Goal: Task Accomplishment & Management: Manage account settings

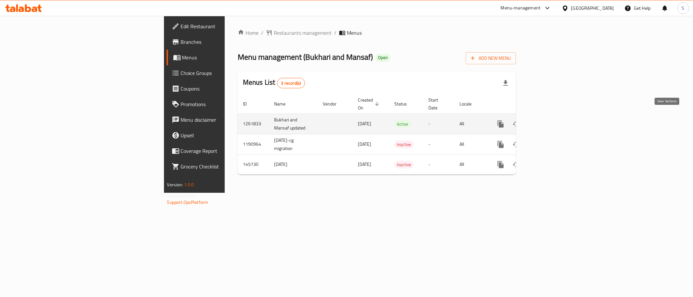
click at [556, 116] on link "enhanced table" at bounding box center [548, 124] width 16 height 16
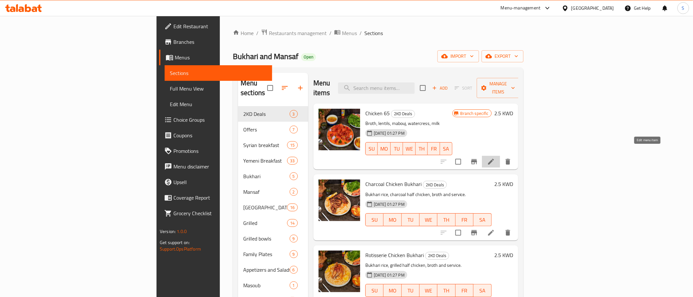
click at [495, 158] on icon at bounding box center [491, 162] width 8 height 8
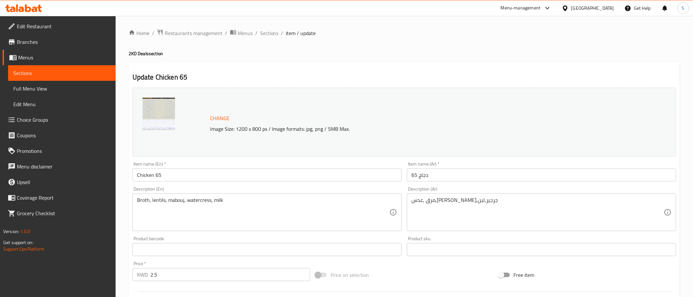
scroll to position [170, 0]
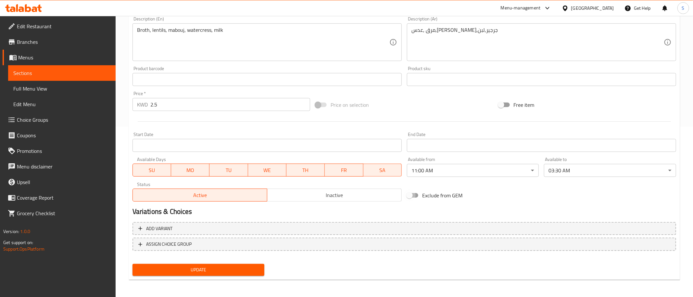
click at [415, 198] on input "Exclude from GEM" at bounding box center [409, 195] width 37 height 12
checkbox input "true"
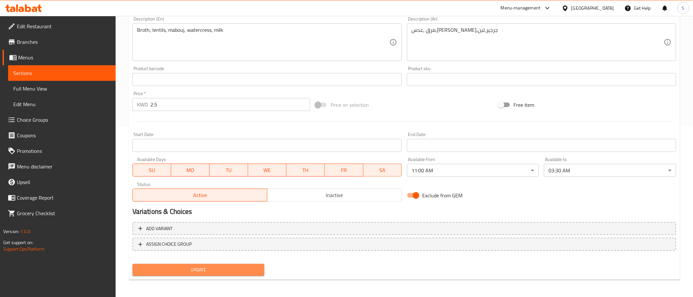
click at [228, 272] on span "Update" at bounding box center [199, 270] width 122 height 8
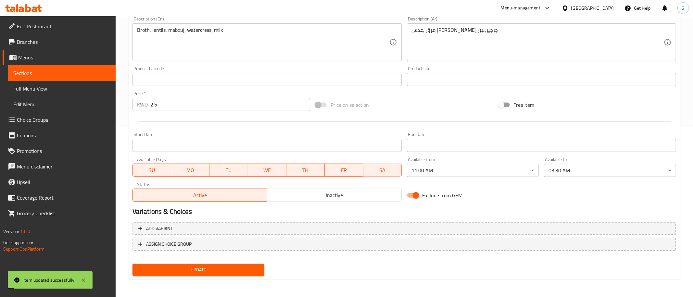
scroll to position [0, 0]
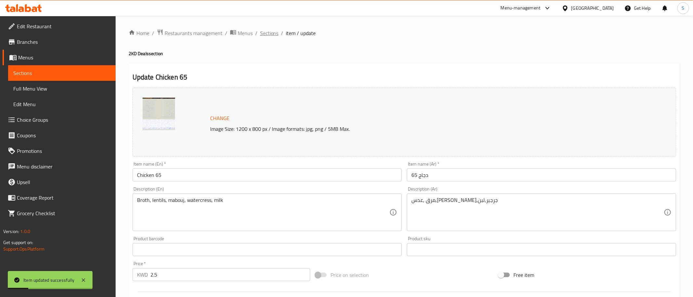
click at [268, 33] on span "Sections" at bounding box center [269, 33] width 19 height 8
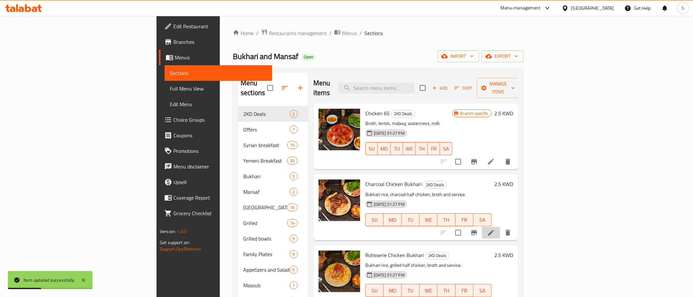
click at [500, 227] on li at bounding box center [491, 233] width 18 height 12
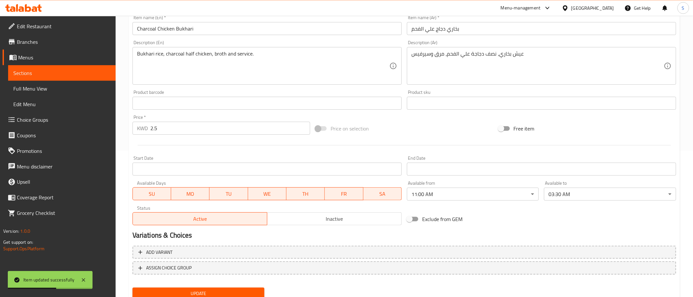
scroll to position [170, 0]
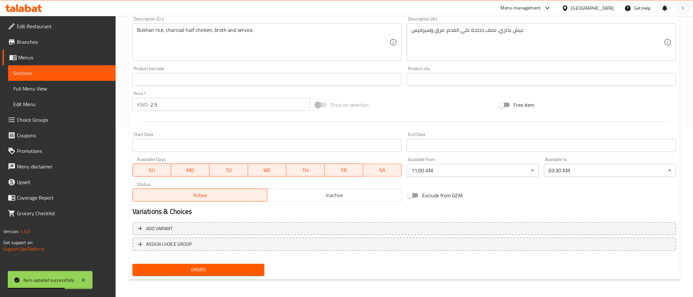
click at [445, 196] on span "Exclude from GEM" at bounding box center [442, 196] width 40 height 8
click at [428, 196] on input "Exclude from GEM" at bounding box center [409, 195] width 37 height 12
checkbox input "true"
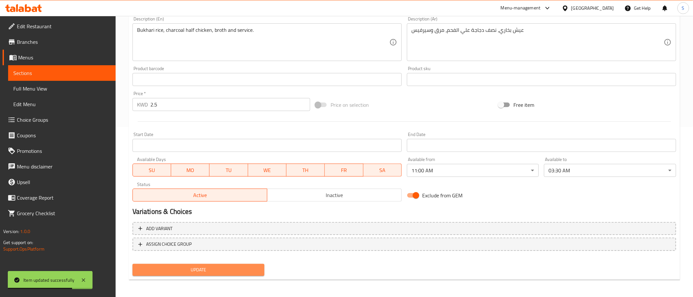
click at [245, 268] on span "Update" at bounding box center [199, 270] width 122 height 8
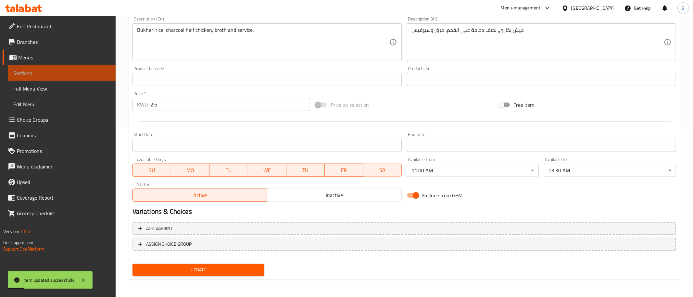
click at [57, 72] on span "Sections" at bounding box center [61, 73] width 97 height 8
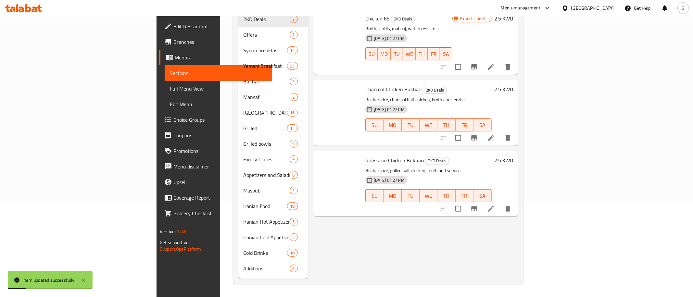
scroll to position [91, 0]
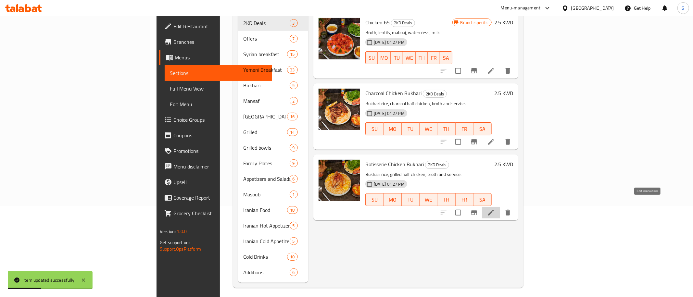
click at [494, 210] on icon at bounding box center [491, 213] width 6 height 6
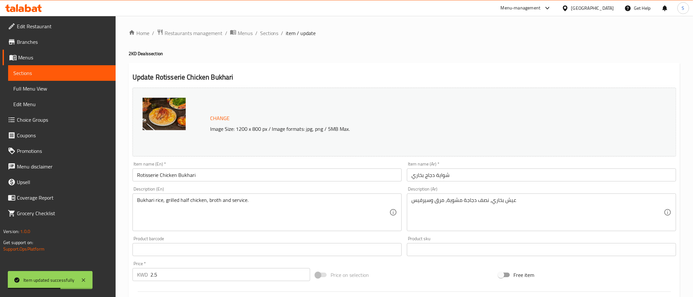
scroll to position [170, 0]
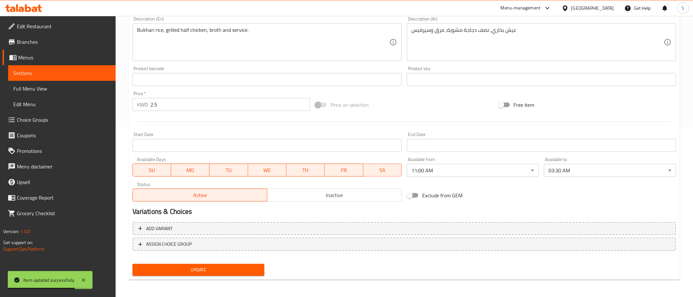
click at [416, 196] on input "Exclude from GEM" at bounding box center [409, 195] width 37 height 12
checkbox input "true"
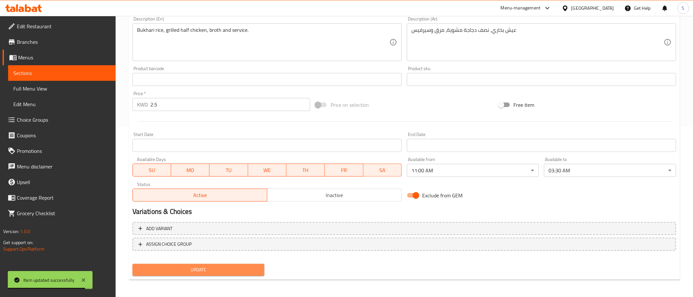
click at [243, 271] on span "Update" at bounding box center [199, 270] width 122 height 8
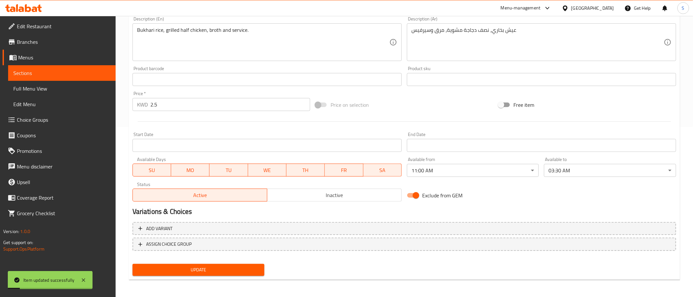
scroll to position [0, 0]
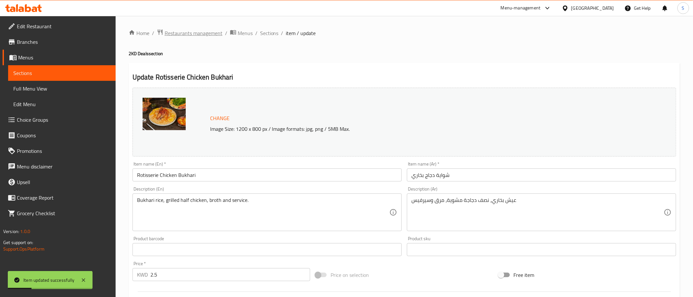
click at [218, 29] on span "Restaurants management" at bounding box center [194, 33] width 58 height 8
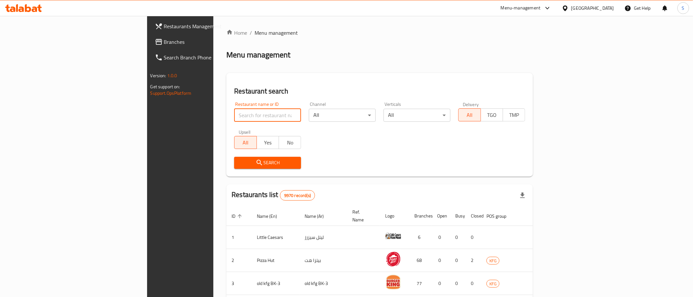
click at [241, 119] on input "search" at bounding box center [267, 115] width 67 height 13
paste input "672239"
type input "672239"
click button "Search" at bounding box center [267, 163] width 67 height 12
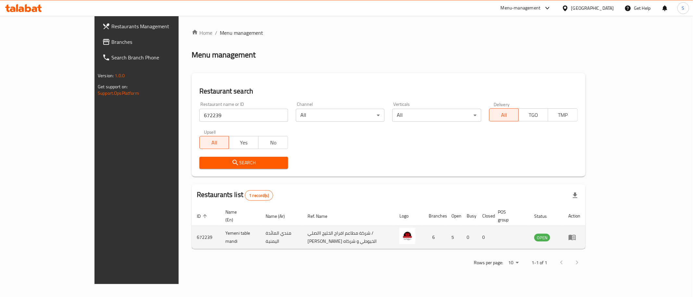
click at [586, 236] on td "enhanced table" at bounding box center [574, 237] width 22 height 23
click at [576, 235] on icon "enhanced table" at bounding box center [572, 238] width 7 height 6
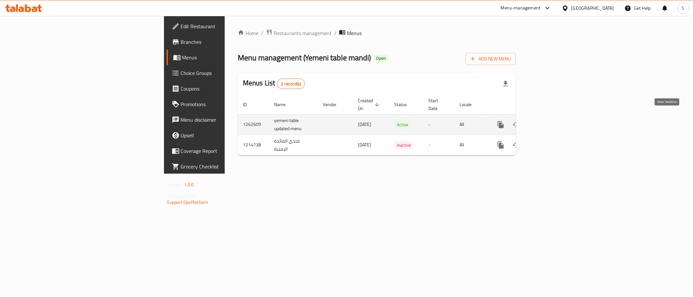
click at [551, 122] on icon "enhanced table" at bounding box center [548, 125] width 6 height 6
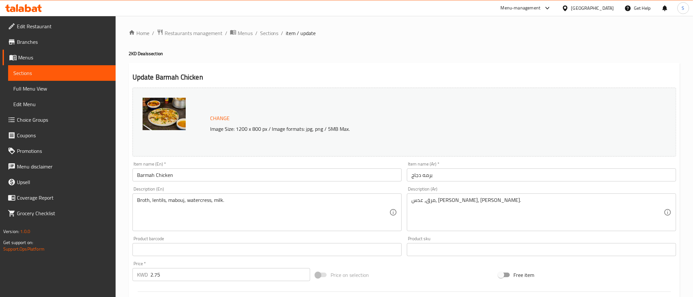
scroll to position [170, 0]
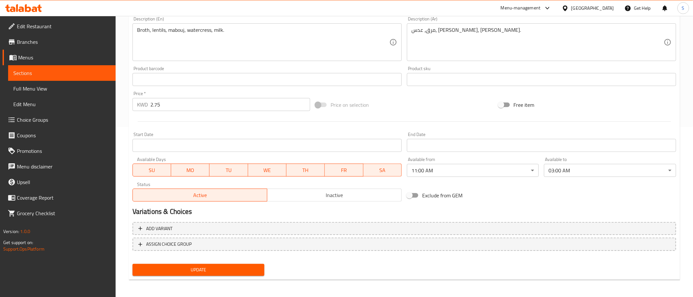
click at [426, 193] on span "Exclude from GEM" at bounding box center [442, 196] width 40 height 8
click at [426, 193] on input "Exclude from GEM" at bounding box center [409, 195] width 37 height 12
checkbox input "true"
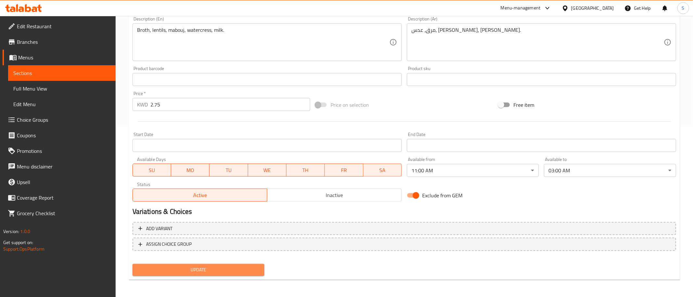
click at [246, 268] on span "Update" at bounding box center [199, 270] width 122 height 8
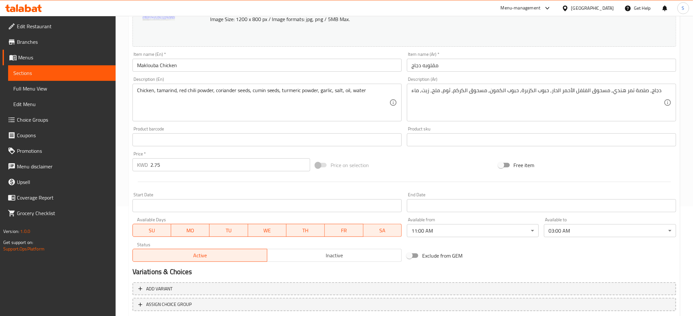
scroll to position [151, 0]
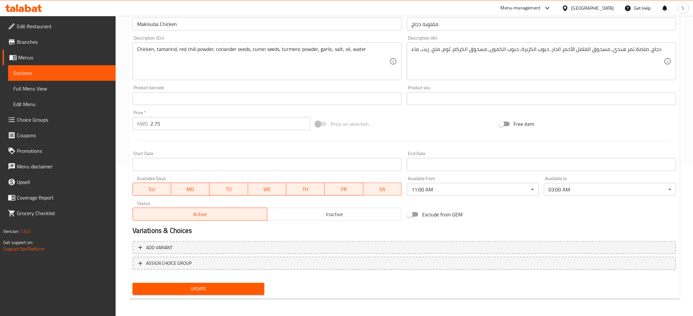
click at [427, 213] on span "Exclude from GEM" at bounding box center [442, 215] width 40 height 8
click at [427, 213] on input "Exclude from GEM" at bounding box center [409, 215] width 37 height 12
checkbox input "true"
click at [258, 290] on span "Update" at bounding box center [199, 289] width 122 height 8
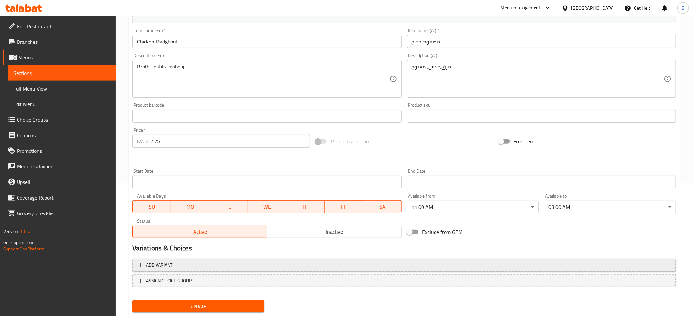
scroll to position [151, 0]
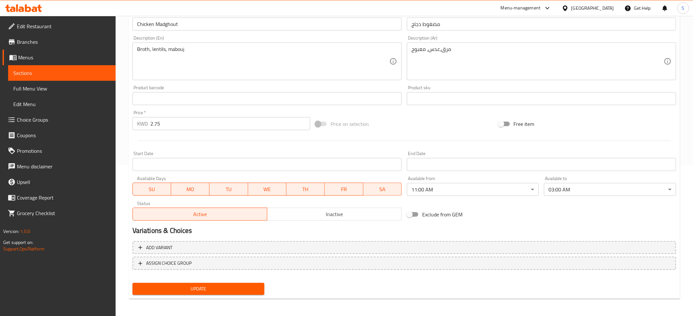
click at [431, 214] on span "Exclude from GEM" at bounding box center [442, 215] width 40 height 8
click at [428, 214] on input "Exclude from GEM" at bounding box center [409, 215] width 37 height 12
checkbox input "true"
click at [224, 287] on span "Update" at bounding box center [199, 289] width 122 height 8
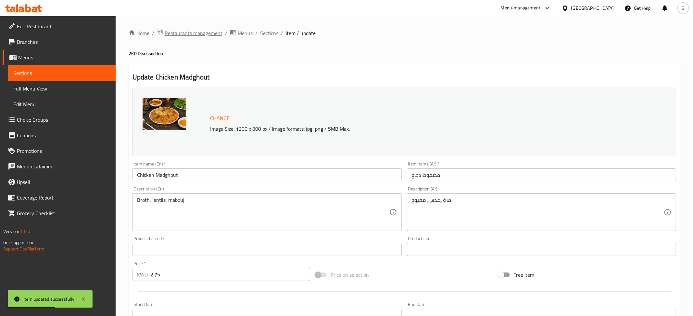
click at [189, 36] on span "Restaurants management" at bounding box center [194, 33] width 58 height 8
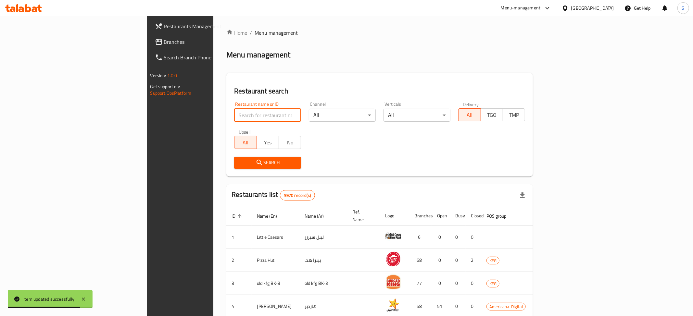
click at [234, 121] on input "search" at bounding box center [267, 115] width 67 height 13
paste input "644793"
click at [234, 121] on input "644793" at bounding box center [267, 115] width 67 height 13
type input "644793"
click button "Search" at bounding box center [267, 163] width 67 height 12
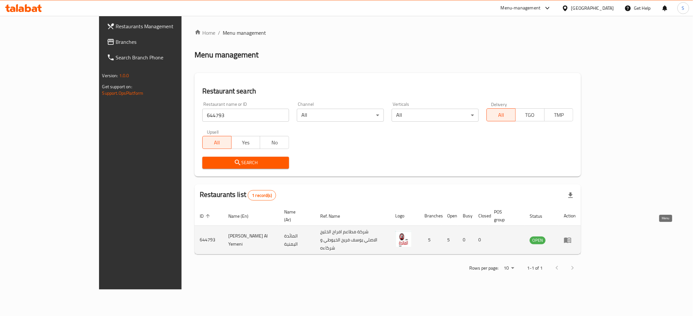
click at [572, 237] on icon "enhanced table" at bounding box center [568, 241] width 8 height 8
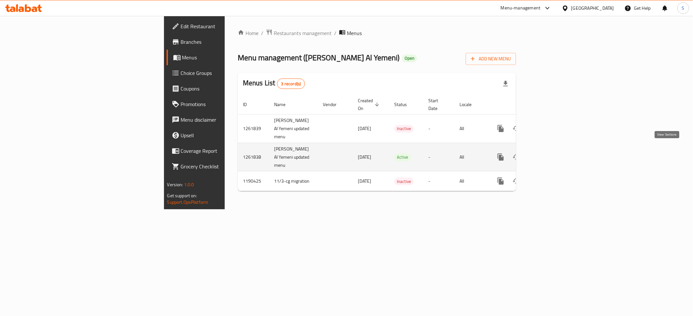
click at [551, 154] on icon "enhanced table" at bounding box center [548, 157] width 6 height 6
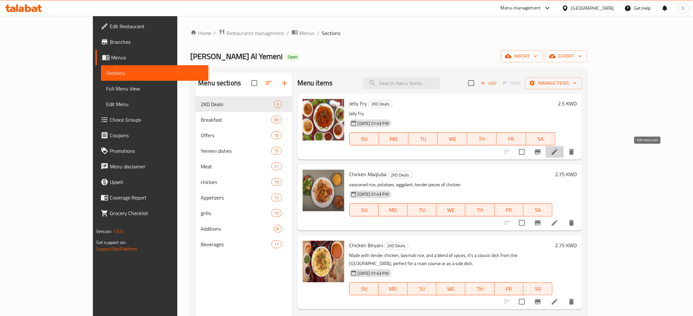
click at [559, 152] on icon at bounding box center [555, 152] width 8 height 8
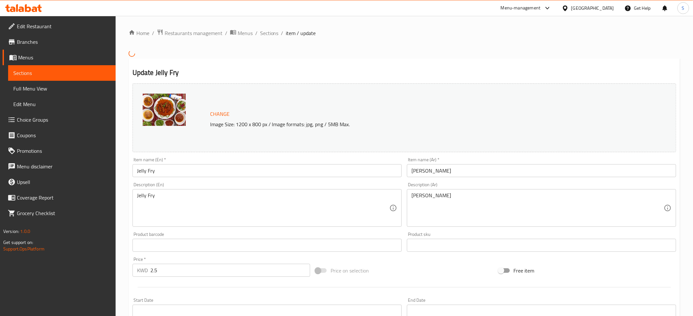
scroll to position [141, 0]
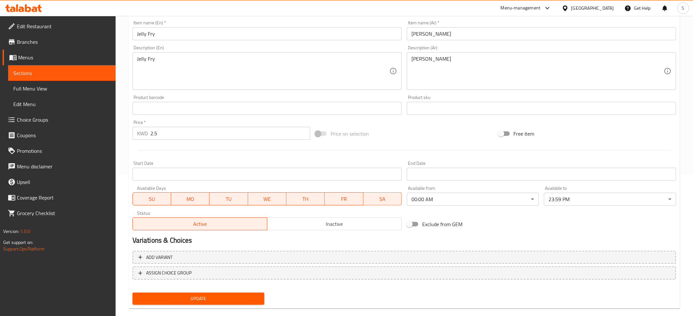
click at [424, 231] on div "Exclude from GEM" at bounding box center [495, 225] width 183 height 18
click at [424, 226] on span "Exclude from GEM" at bounding box center [442, 225] width 40 height 8
click at [424, 226] on input "Exclude from GEM" at bounding box center [409, 224] width 37 height 12
checkbox input "true"
click at [238, 297] on span "Update" at bounding box center [199, 299] width 122 height 8
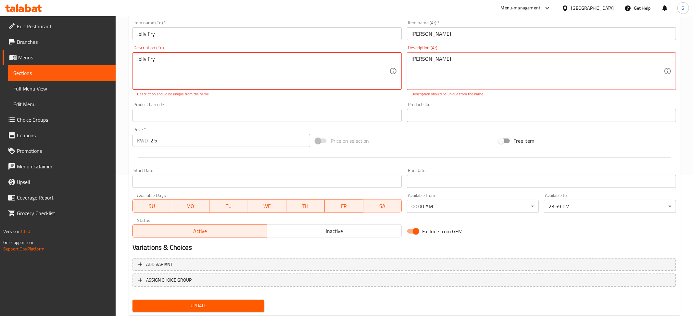
click at [260, 62] on textarea "Jelly Fry" at bounding box center [263, 71] width 252 height 31
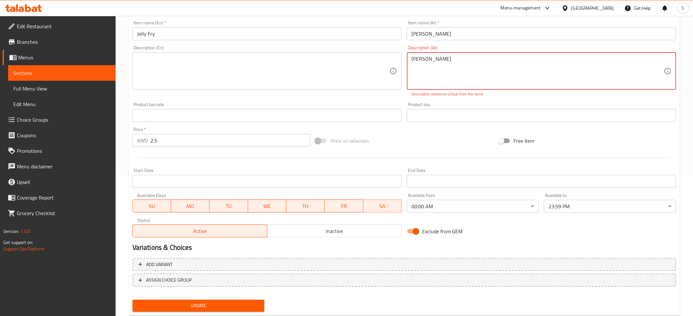
click at [434, 64] on textarea "جيلي فري" at bounding box center [538, 71] width 252 height 31
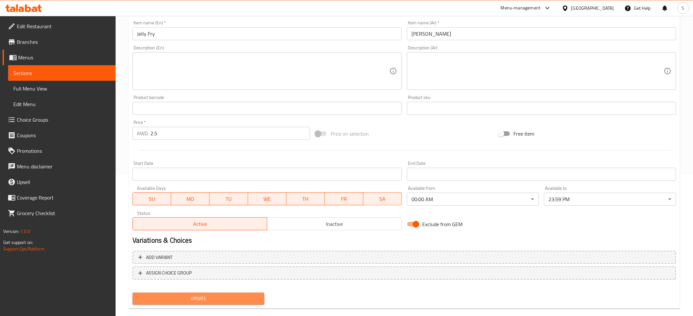
click at [192, 293] on button "Update" at bounding box center [199, 299] width 132 height 12
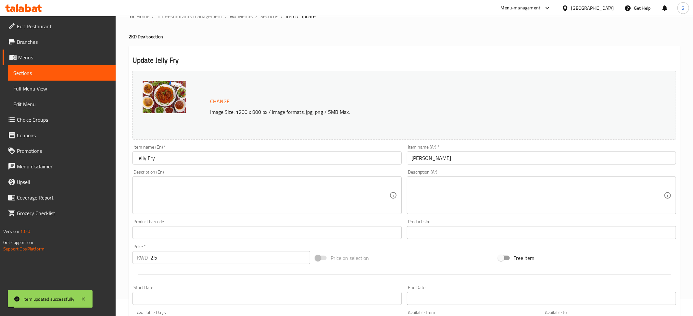
scroll to position [0, 0]
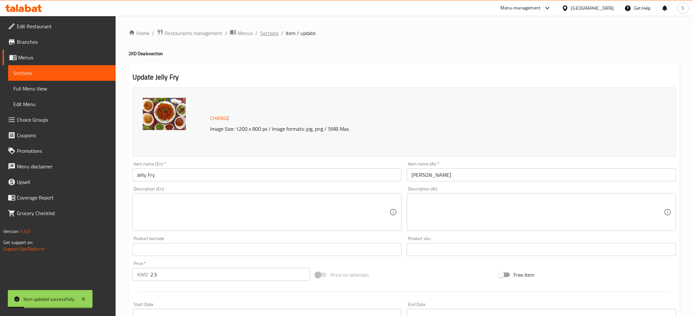
click at [264, 33] on span "Sections" at bounding box center [269, 33] width 19 height 8
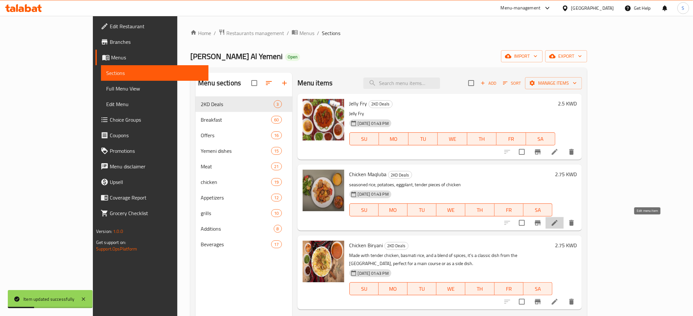
click at [558, 224] on icon at bounding box center [555, 223] width 6 height 6
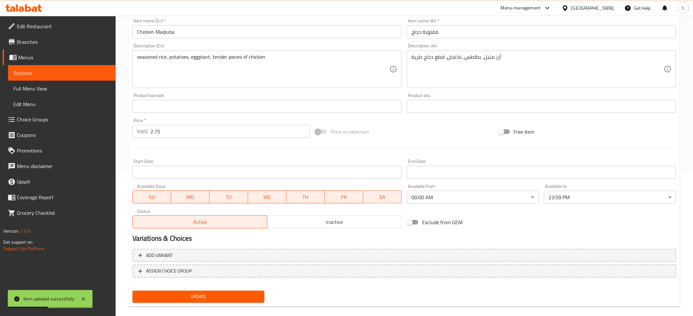
scroll to position [151, 0]
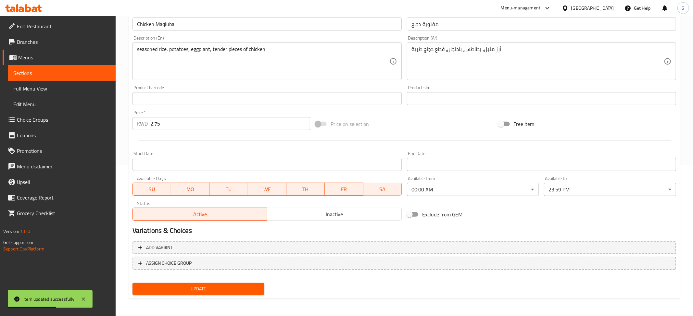
click at [429, 219] on span "Exclude from GEM" at bounding box center [442, 215] width 40 height 8
click at [428, 219] on input "Exclude from GEM" at bounding box center [409, 215] width 37 height 12
checkbox input "true"
click at [236, 291] on span "Update" at bounding box center [199, 289] width 122 height 8
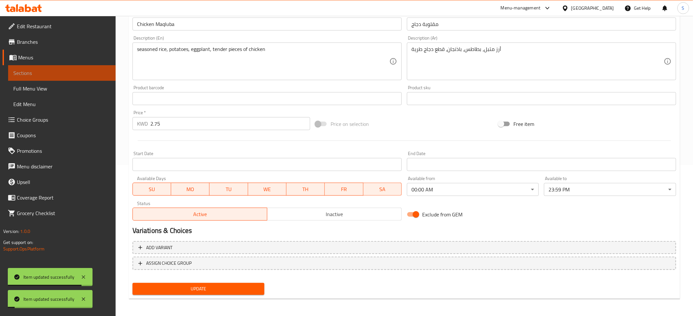
click at [34, 69] on link "Sections" at bounding box center [62, 73] width 108 height 16
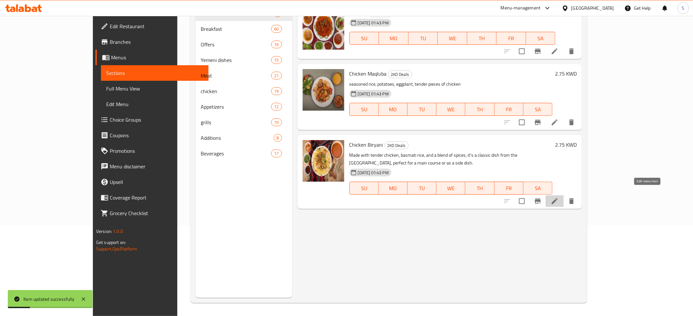
click at [559, 198] on icon at bounding box center [555, 202] width 8 height 8
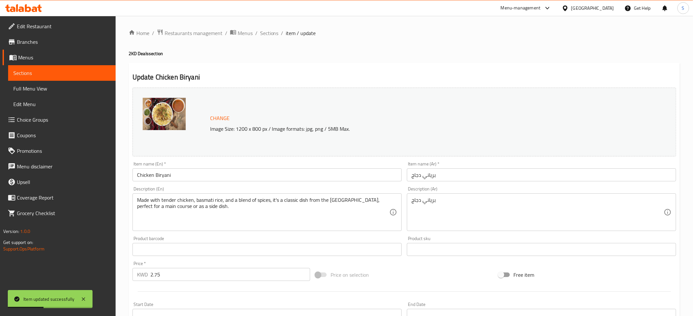
scroll to position [151, 0]
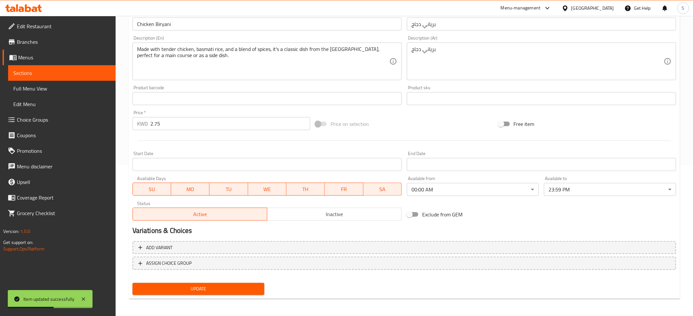
click at [429, 217] on span "Exclude from GEM" at bounding box center [442, 215] width 40 height 8
click at [428, 217] on input "Exclude from GEM" at bounding box center [409, 215] width 37 height 12
checkbox input "true"
click at [235, 285] on span "Update" at bounding box center [199, 289] width 122 height 8
